Goal: Information Seeking & Learning: Learn about a topic

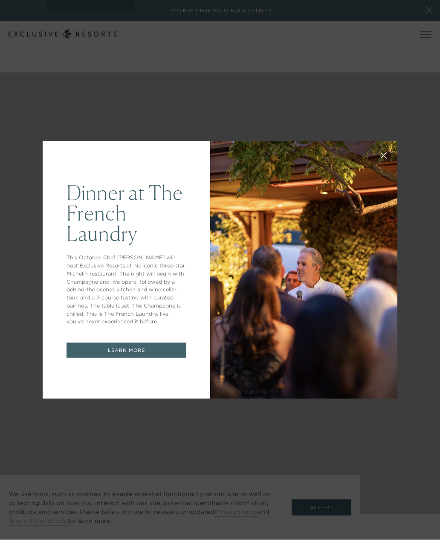
scroll to position [793, 0]
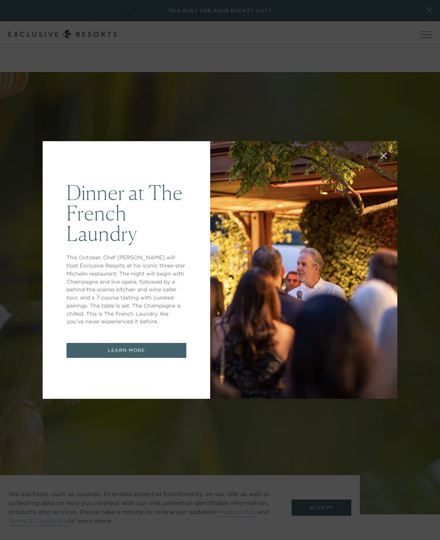
click at [83, 358] on link "LEARN MORE" at bounding box center [126, 350] width 120 height 15
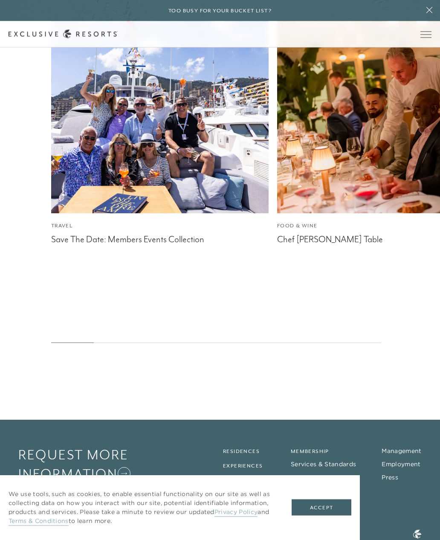
scroll to position [5283, 0]
click at [407, 402] on div "Club Journal Travel Save The Date: Members Events Collection Food & Wine Chef T…" at bounding box center [220, 170] width 440 height 463
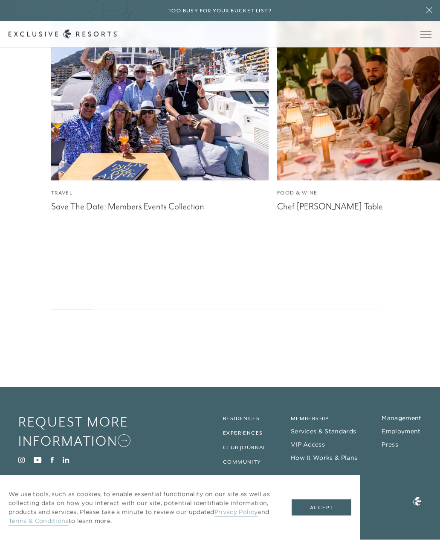
scroll to position [5363, 0]
click at [243, 422] on link "Residences" at bounding box center [241, 419] width 37 height 6
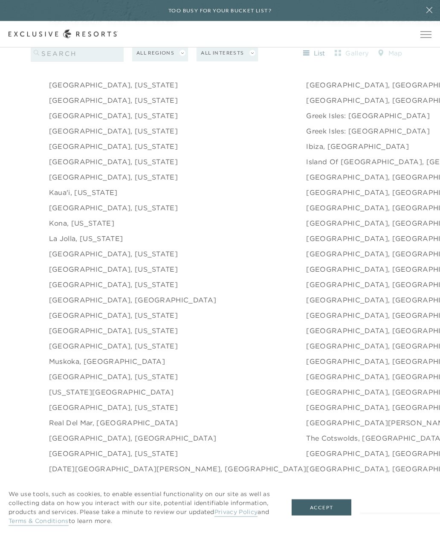
scroll to position [1185, 0]
click at [78, 335] on link "Miami Beach, Florida" at bounding box center [113, 329] width 129 height 10
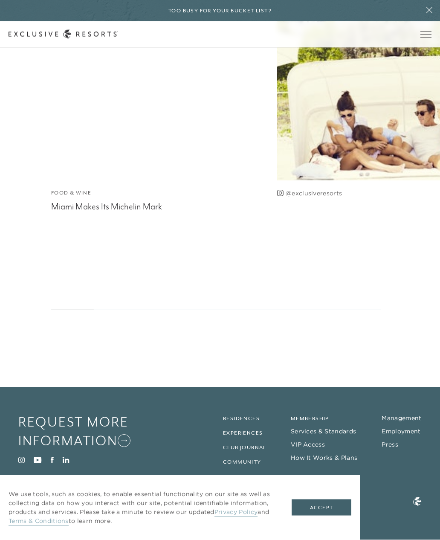
scroll to position [2393, 0]
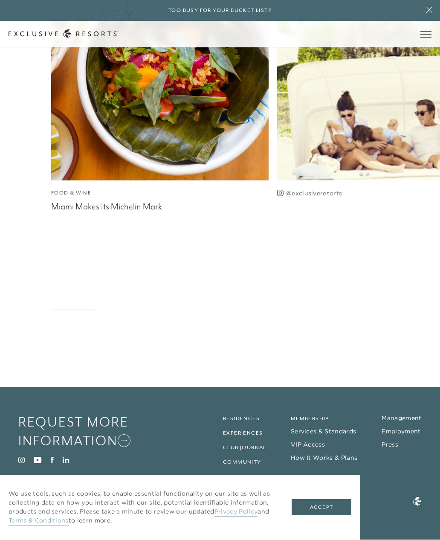
click at [339, 462] on link "How It Works & Plans" at bounding box center [324, 458] width 66 height 8
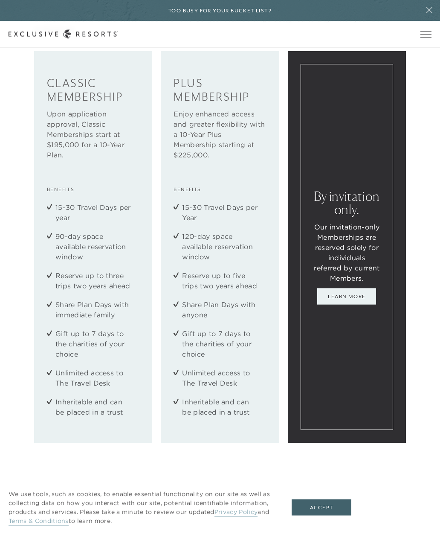
scroll to position [1458, 0]
click at [358, 303] on link "Learn More" at bounding box center [346, 295] width 59 height 16
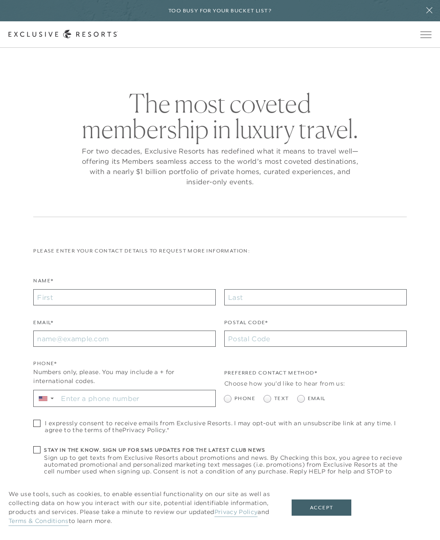
click at [430, 9] on icon at bounding box center [429, 10] width 16 height 7
